Goal: Transaction & Acquisition: Purchase product/service

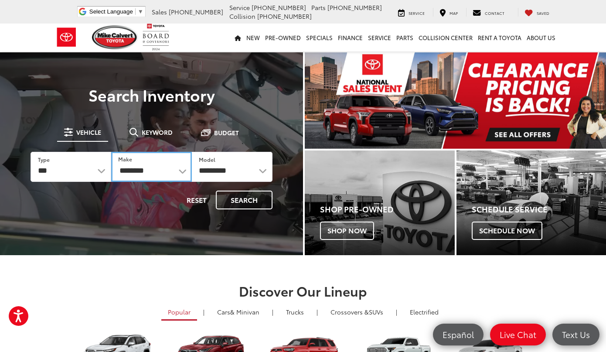
select select "******"
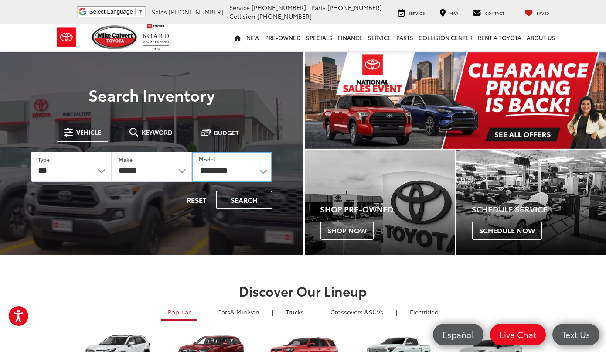
select select "*******"
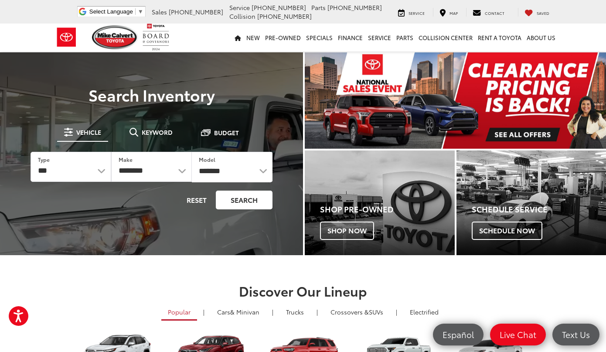
click at [253, 200] on button "Search" at bounding box center [244, 200] width 57 height 19
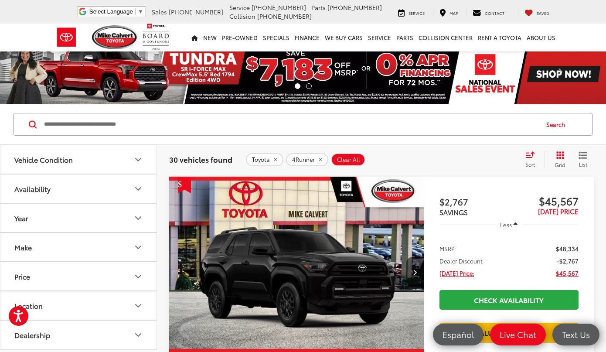
click at [138, 214] on icon "Year" at bounding box center [138, 218] width 10 height 10
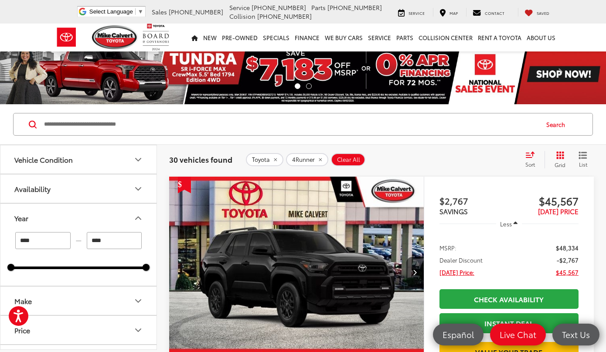
click at [36, 242] on input "****" at bounding box center [42, 240] width 55 height 17
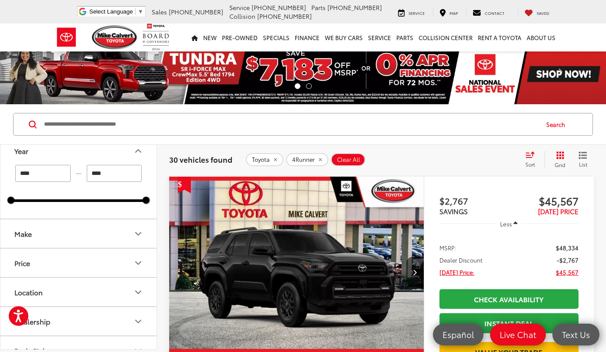
scroll to position [58, 0]
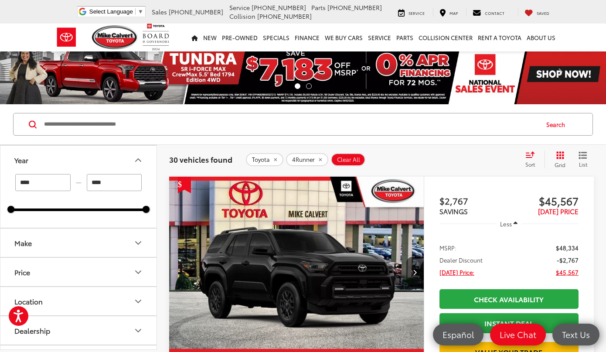
type input "****"
click at [241, 130] on input "Search by Make, Model, or Keyword" at bounding box center [290, 124] width 495 height 21
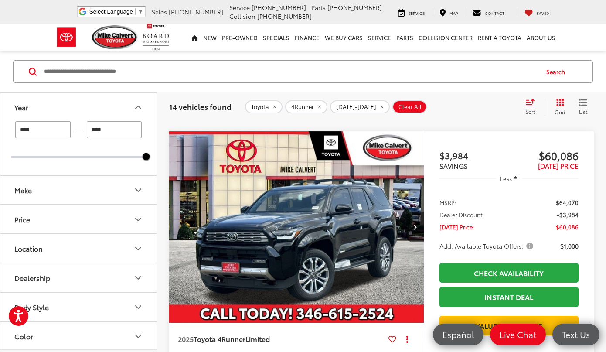
scroll to position [679, 0]
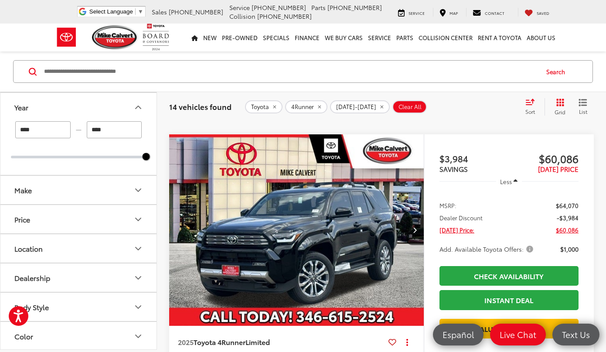
click at [527, 253] on span "Add. Available Toyota Offers:" at bounding box center [488, 249] width 96 height 9
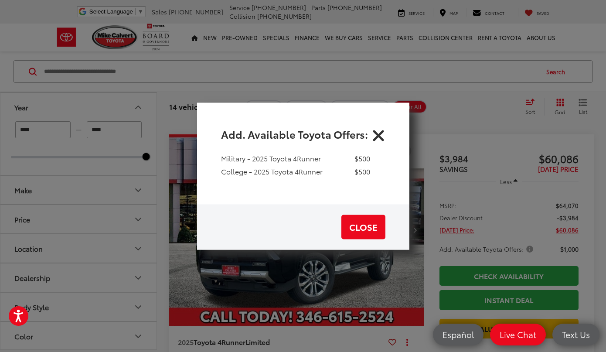
click at [376, 130] on icon "Close" at bounding box center [379, 134] width 14 height 14
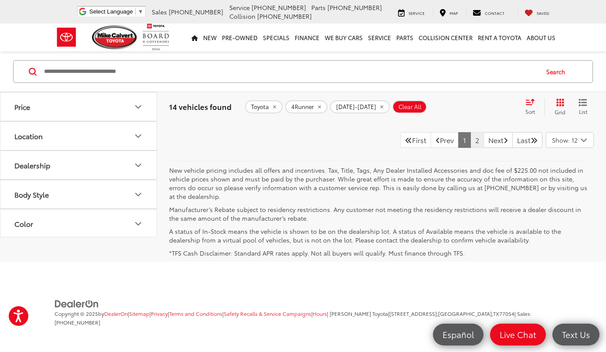
scroll to position [4038, 0]
click at [487, 138] on link "Next" at bounding box center [498, 140] width 29 height 16
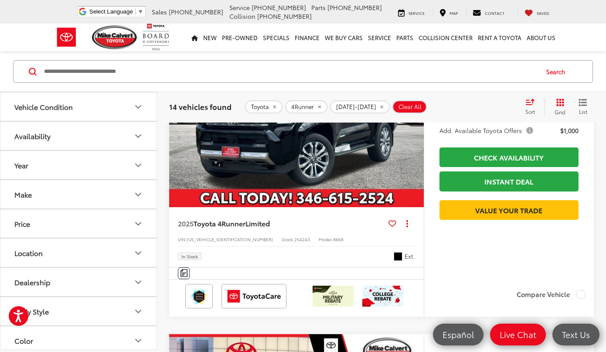
scroll to position [791, 0]
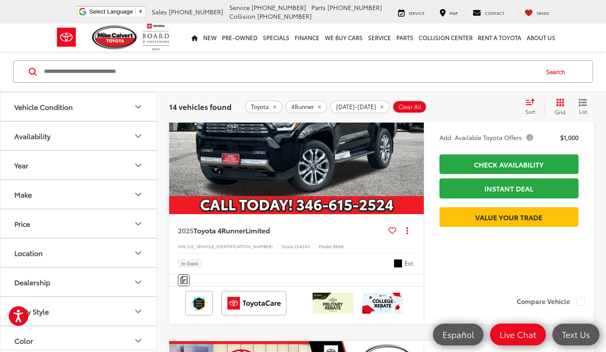
click at [277, 167] on img "2025 Toyota 4Runner Limited 0" at bounding box center [297, 119] width 256 height 192
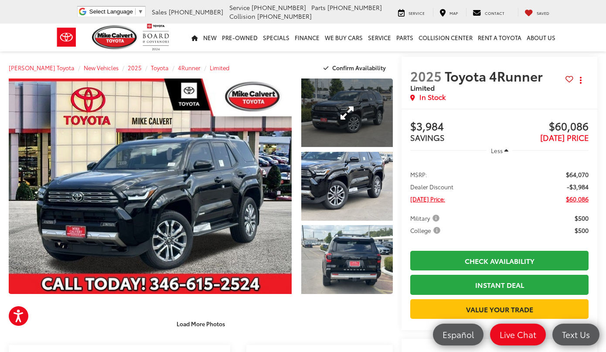
click at [350, 127] on link "Expand Photo 1" at bounding box center [347, 112] width 92 height 68
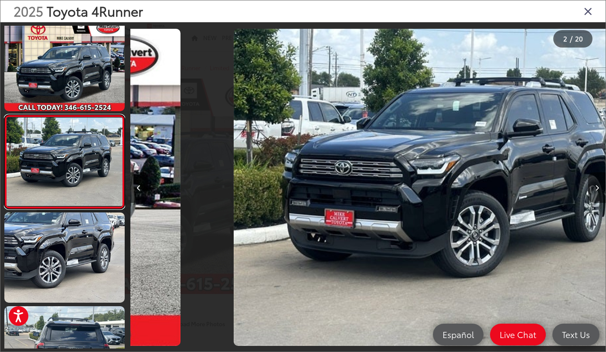
scroll to position [0, 475]
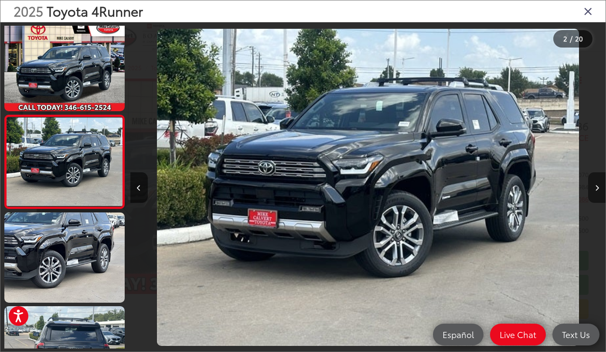
click at [597, 188] on icon "Next image" at bounding box center [597, 188] width 4 height 6
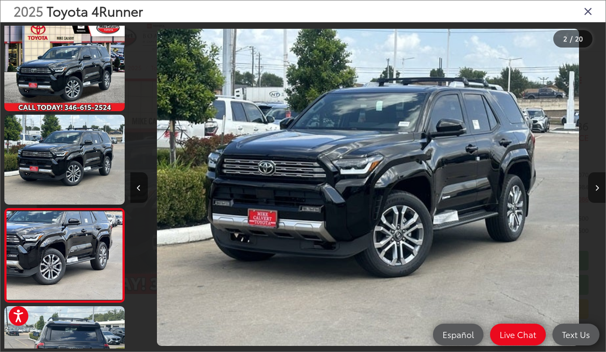
scroll to position [0, 951]
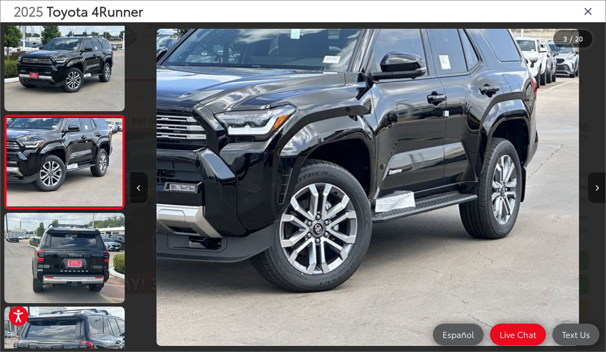
click at [597, 187] on icon "Next image" at bounding box center [597, 188] width 4 height 6
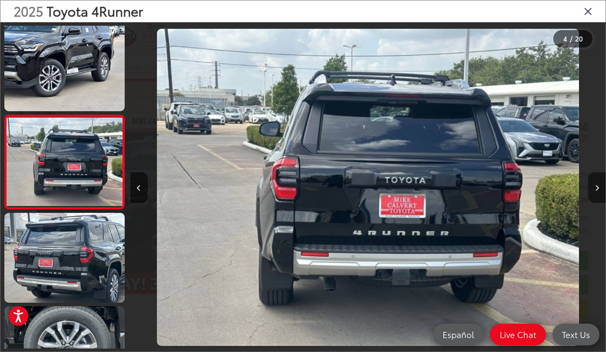
scroll to position [0, 1426]
click at [595, 187] on icon "Next image" at bounding box center [597, 188] width 4 height 6
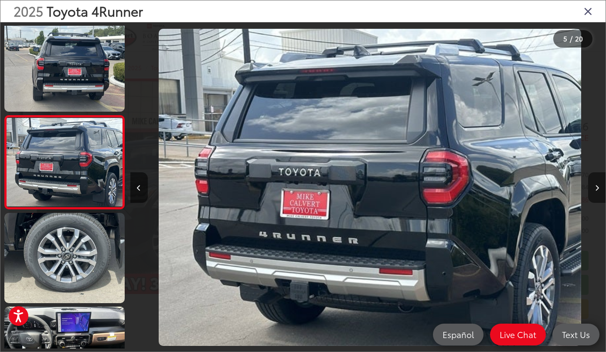
scroll to position [0, 1902]
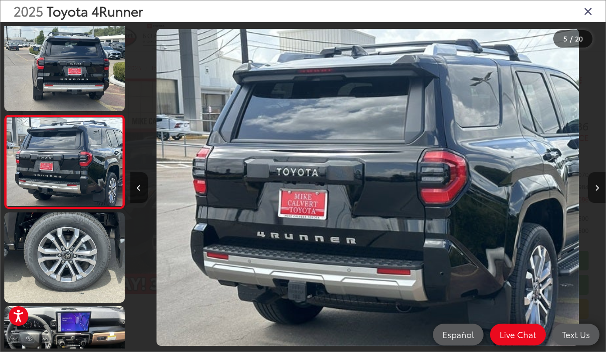
click at [594, 188] on button "Next image" at bounding box center [596, 187] width 17 height 31
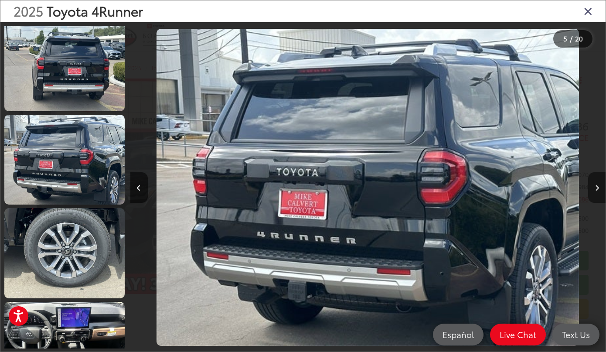
scroll to position [0, 2378]
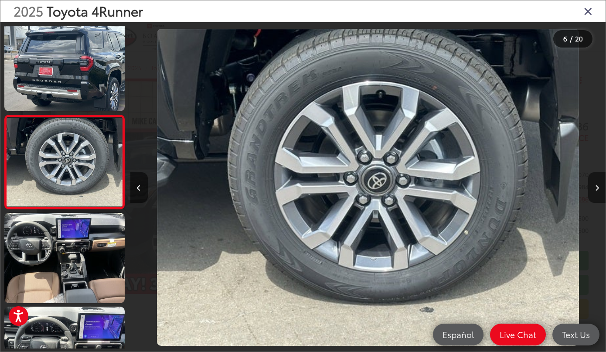
click at [594, 188] on button "Next image" at bounding box center [596, 187] width 17 height 31
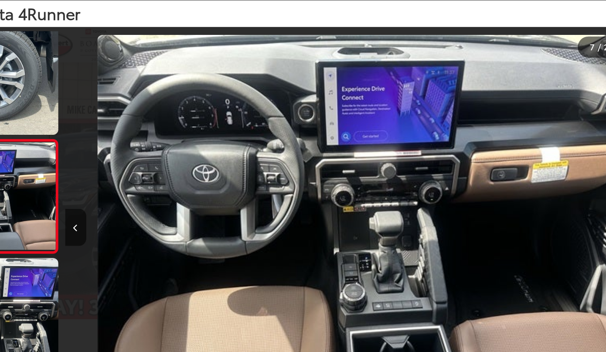
scroll to position [0, 0]
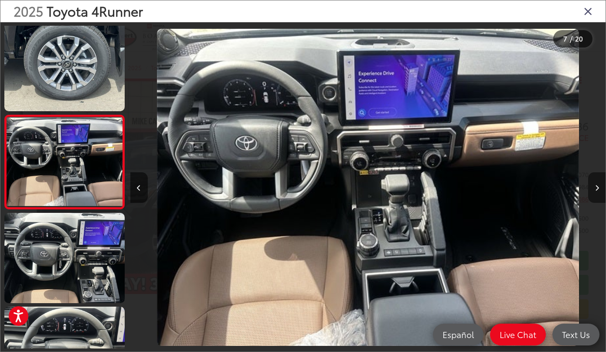
click at [595, 184] on button "Next image" at bounding box center [596, 187] width 17 height 31
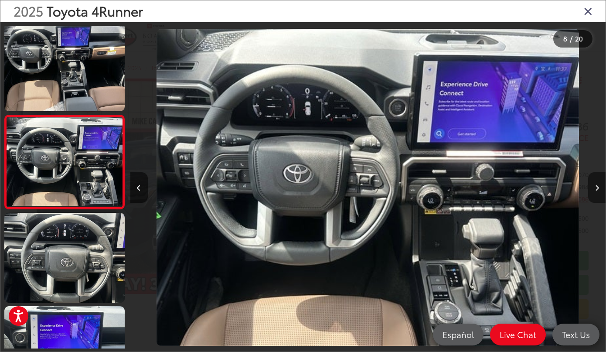
click at [595, 184] on button "Next image" at bounding box center [596, 187] width 17 height 31
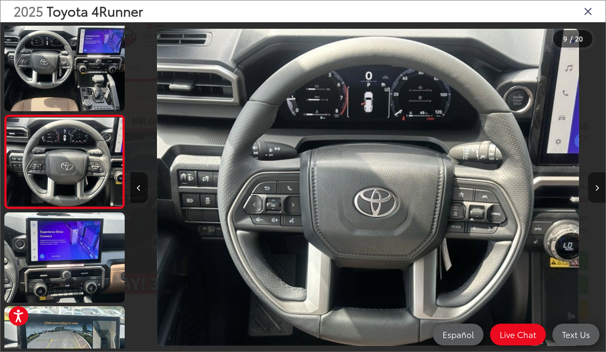
click at [595, 184] on button "Next image" at bounding box center [596, 187] width 17 height 31
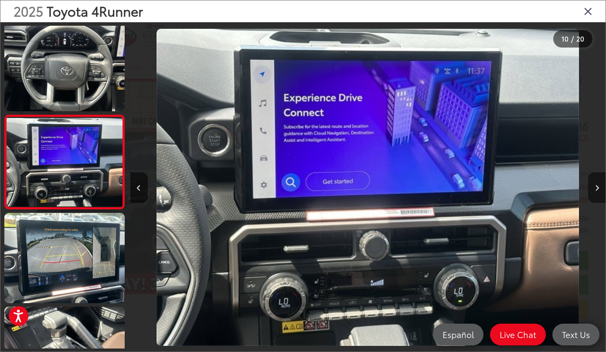
click at [595, 184] on button "Next image" at bounding box center [596, 187] width 17 height 31
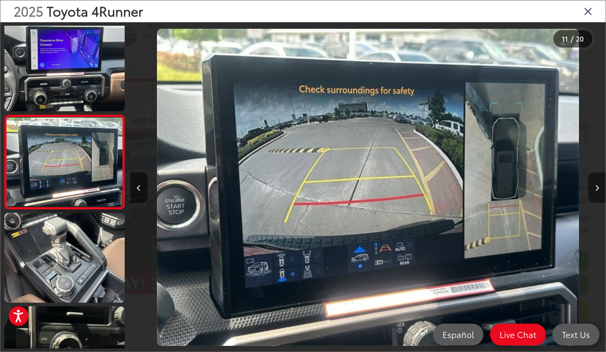
click at [595, 184] on button "Next image" at bounding box center [596, 187] width 17 height 31
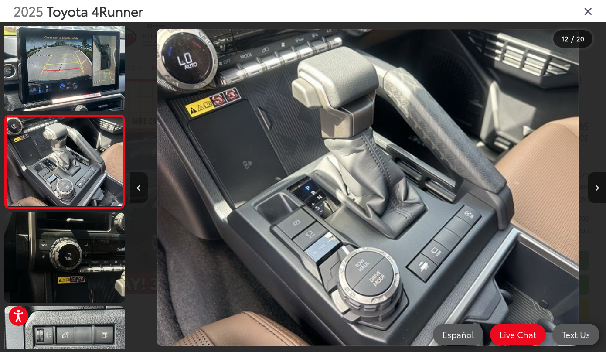
click at [137, 188] on icon "Previous image" at bounding box center [139, 188] width 4 height 6
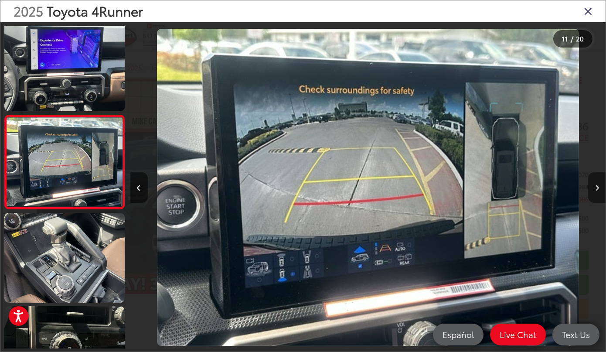
click at [599, 186] on icon "Next image" at bounding box center [597, 188] width 4 height 6
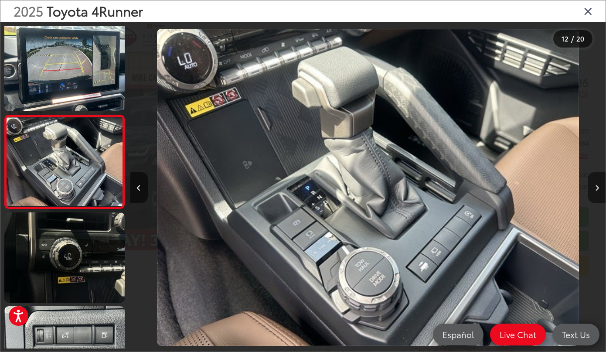
click at [595, 183] on button "Next image" at bounding box center [596, 187] width 17 height 31
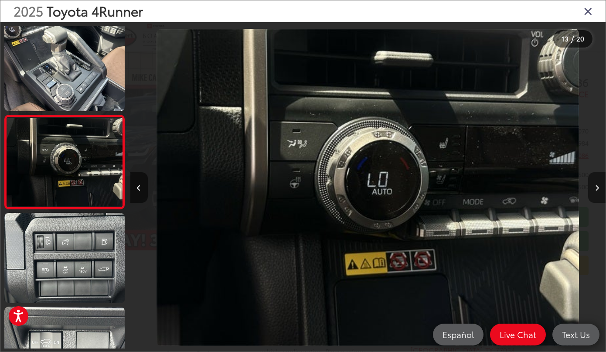
click at [595, 183] on button "Next image" at bounding box center [596, 187] width 17 height 31
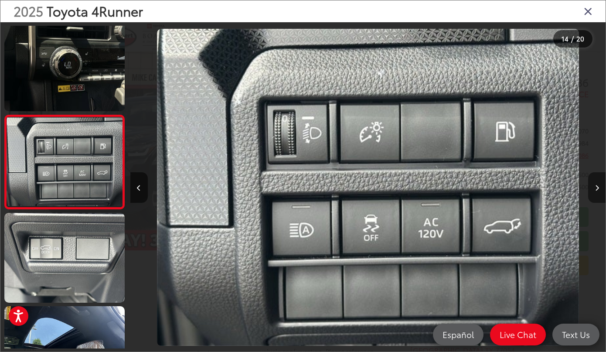
click at [595, 183] on button "Next image" at bounding box center [596, 187] width 17 height 31
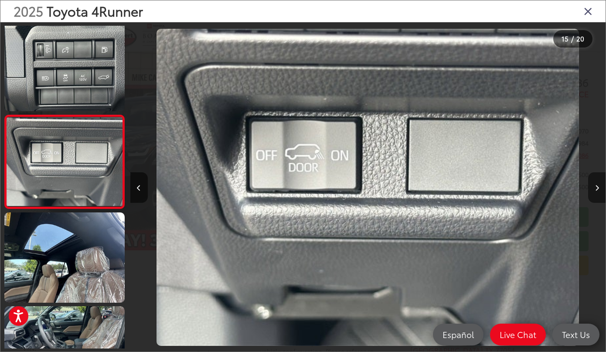
click at [595, 183] on button "Next image" at bounding box center [596, 187] width 17 height 31
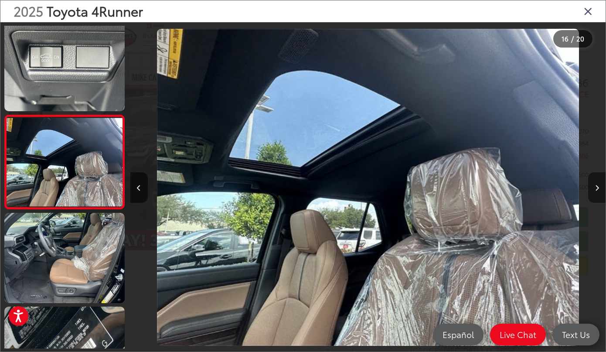
click at [595, 183] on button "Next image" at bounding box center [596, 187] width 17 height 31
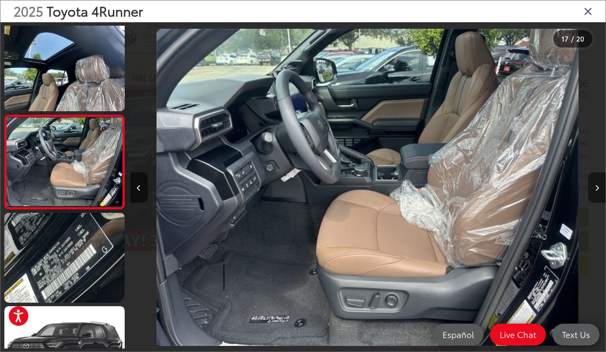
click at [596, 183] on button "Next image" at bounding box center [596, 187] width 17 height 31
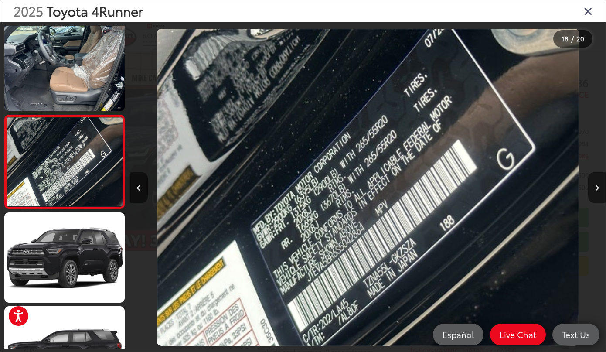
click at [596, 183] on button "Next image" at bounding box center [596, 187] width 17 height 31
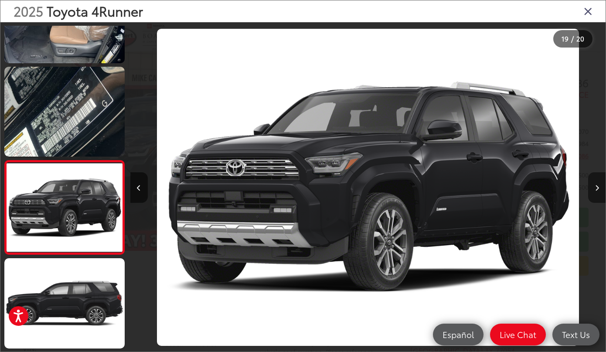
click at [596, 183] on button "Next image" at bounding box center [596, 187] width 17 height 31
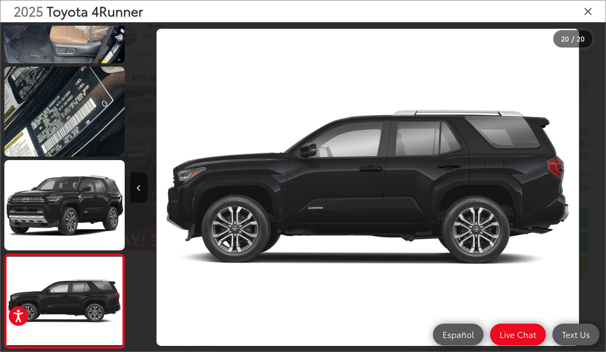
click at [596, 183] on div at bounding box center [546, 187] width 119 height 330
click at [587, 10] on icon "Close gallery" at bounding box center [588, 10] width 9 height 11
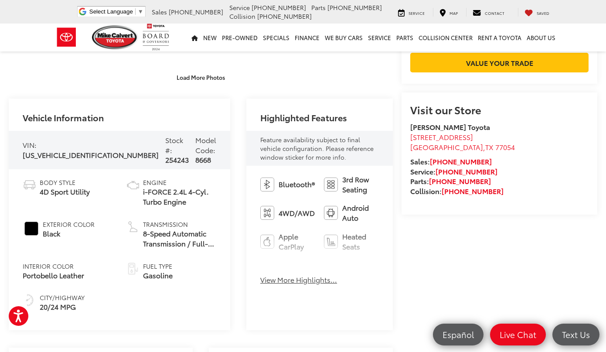
scroll to position [246, 0]
click at [273, 285] on button "View More Highlights..." at bounding box center [298, 280] width 77 height 10
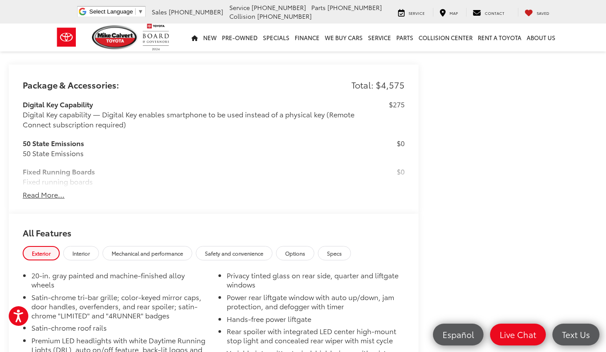
scroll to position [897, 0]
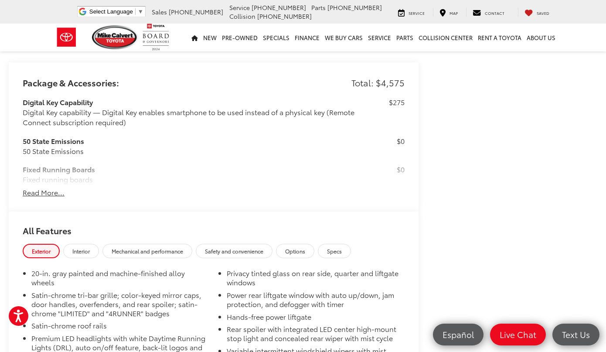
click at [35, 188] on button "Read More..." at bounding box center [44, 193] width 42 height 10
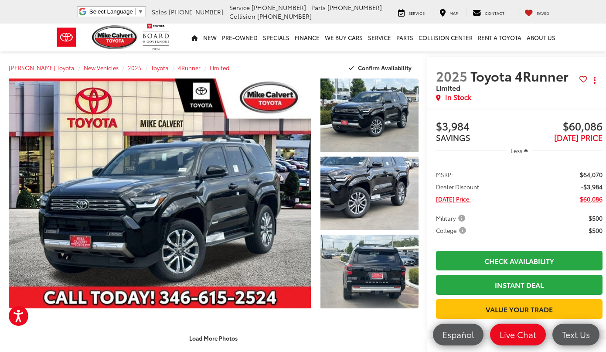
scroll to position [0, 0]
